Goal: Complete application form

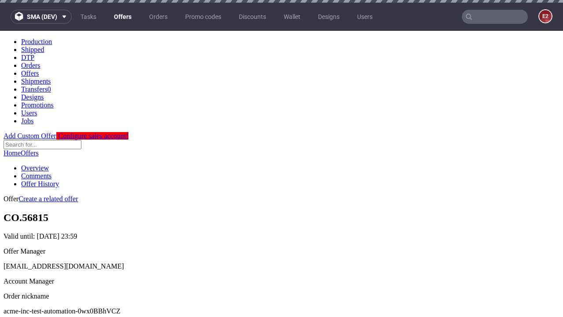
scroll to position [3, 0]
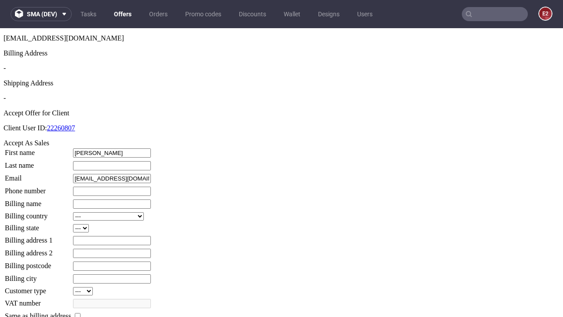
type input "[PERSON_NAME]"
type input "1509813888"
type input "[PERSON_NAME].[PERSON_NAME]"
select select "13"
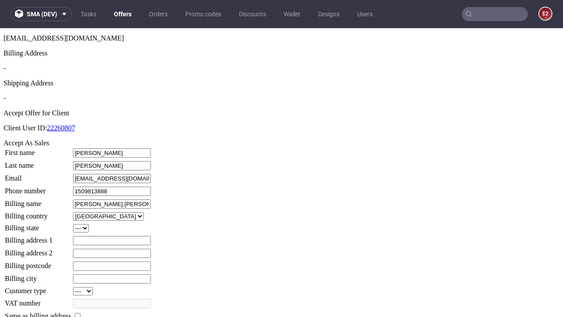
type input "[PERSON_NAME].[PERSON_NAME]"
type input "[STREET_ADDRESS][PERSON_NAME]"
select select "132"
type input "[STREET_ADDRESS][PERSON_NAME]"
type input "XN8 8CC"
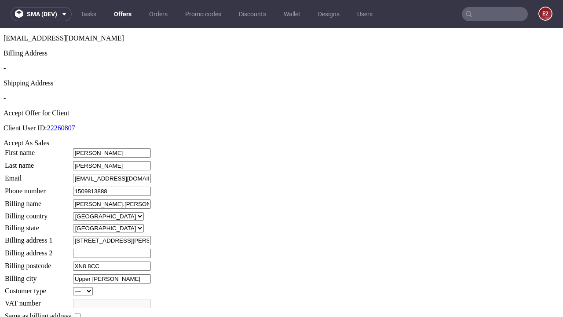
type input "Upper [PERSON_NAME]"
click at [81, 313] on input "checkbox" at bounding box center [78, 316] width 6 height 6
checkbox input "true"
type input "[PERSON_NAME].[PERSON_NAME]"
select select "13"
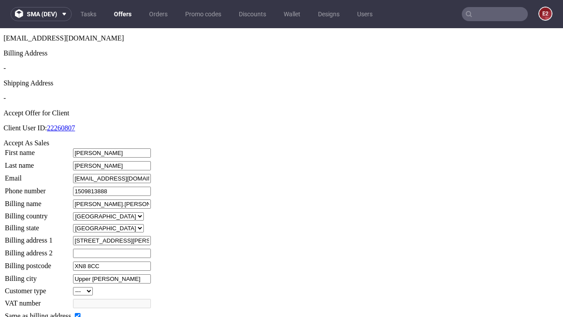
type input "[STREET_ADDRESS][PERSON_NAME]"
type input "XN8 8CC"
type input "Upper [PERSON_NAME]"
select select "132"
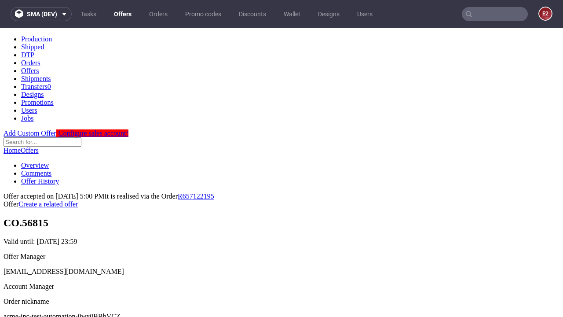
scroll to position [0, 0]
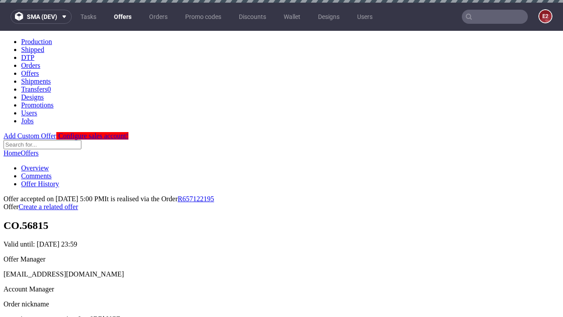
type input "[DATE]"
select select "12214305"
type input "In progress..."
